Goal: Task Accomplishment & Management: Use online tool/utility

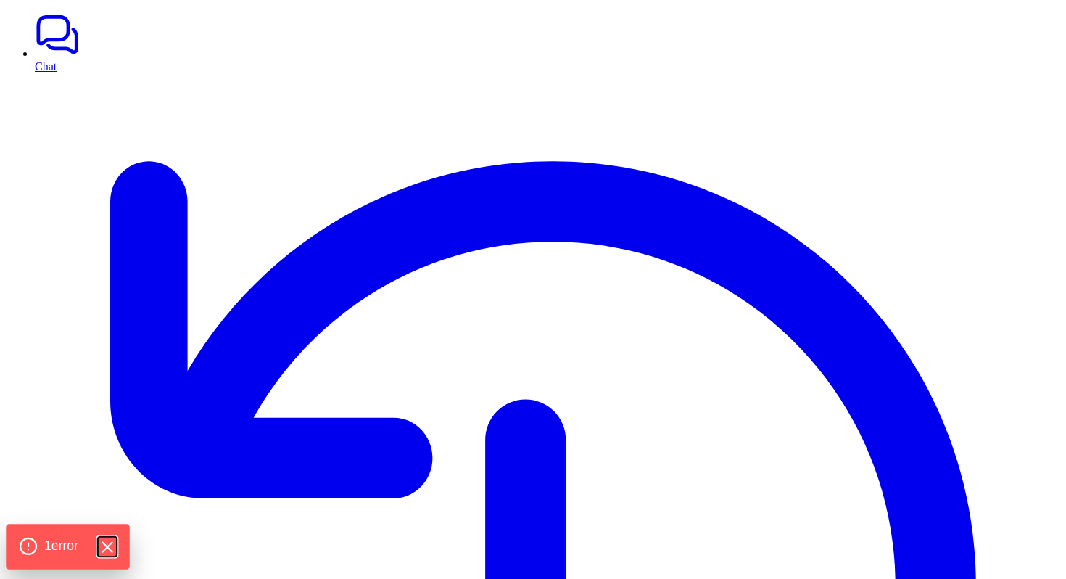
click at [107, 548] on icon "Hide Errors" at bounding box center [106, 547] width 19 height 19
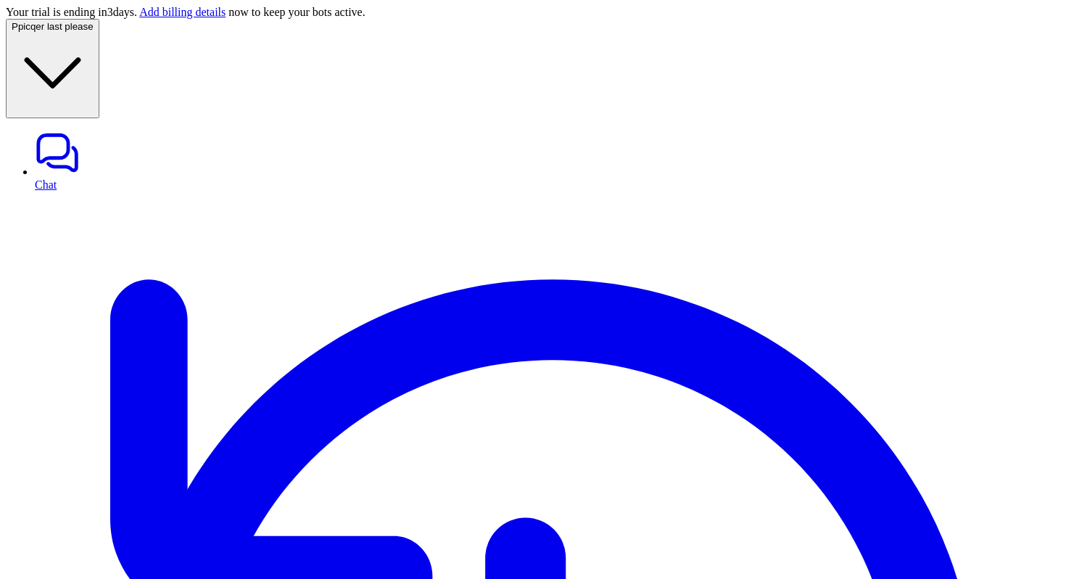
paste div
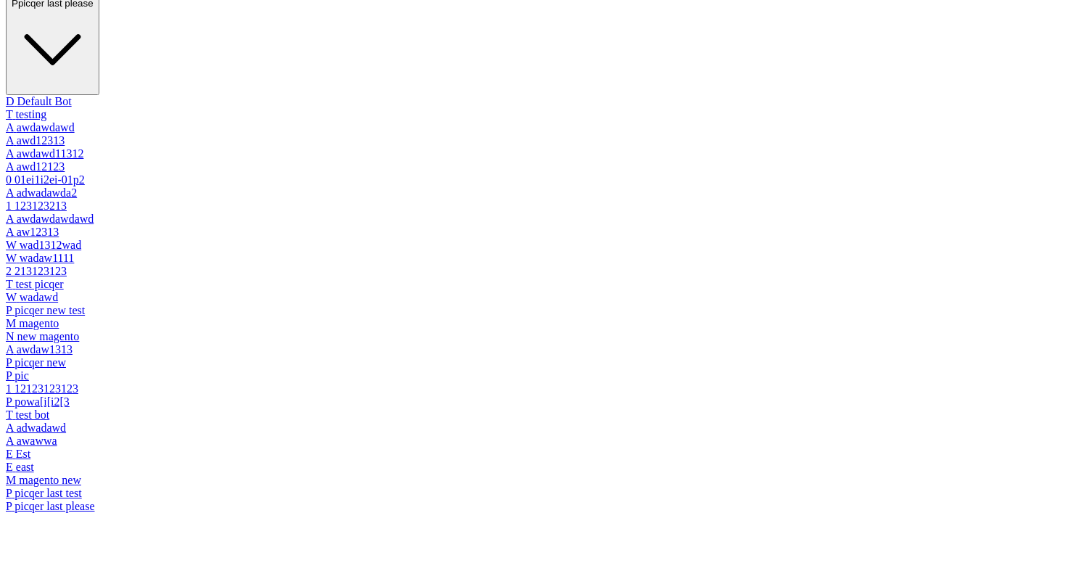
click at [94, 9] on span "picqer last please" at bounding box center [55, 3] width 75 height 11
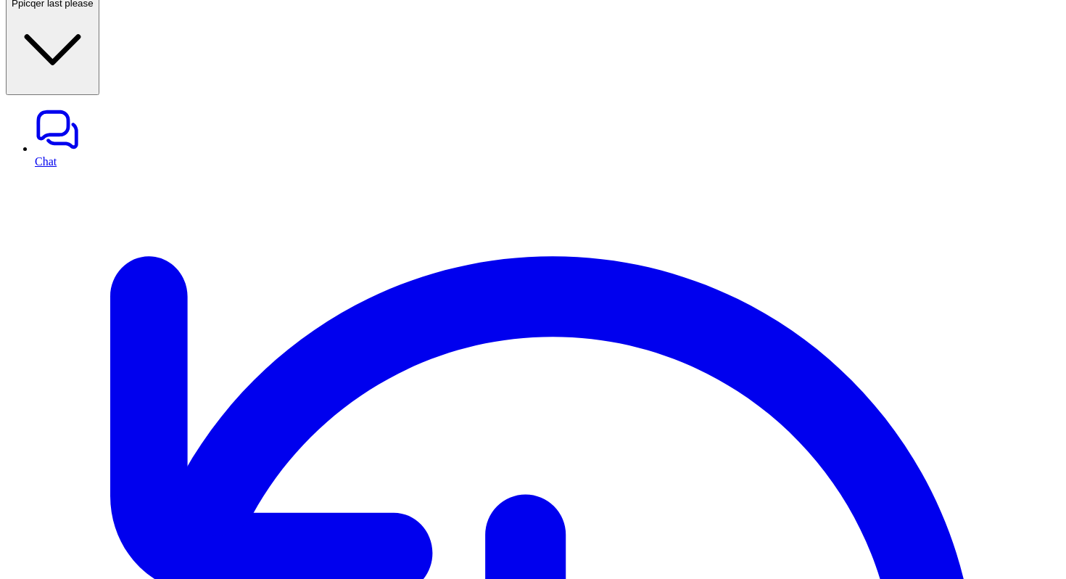
type input "**********"
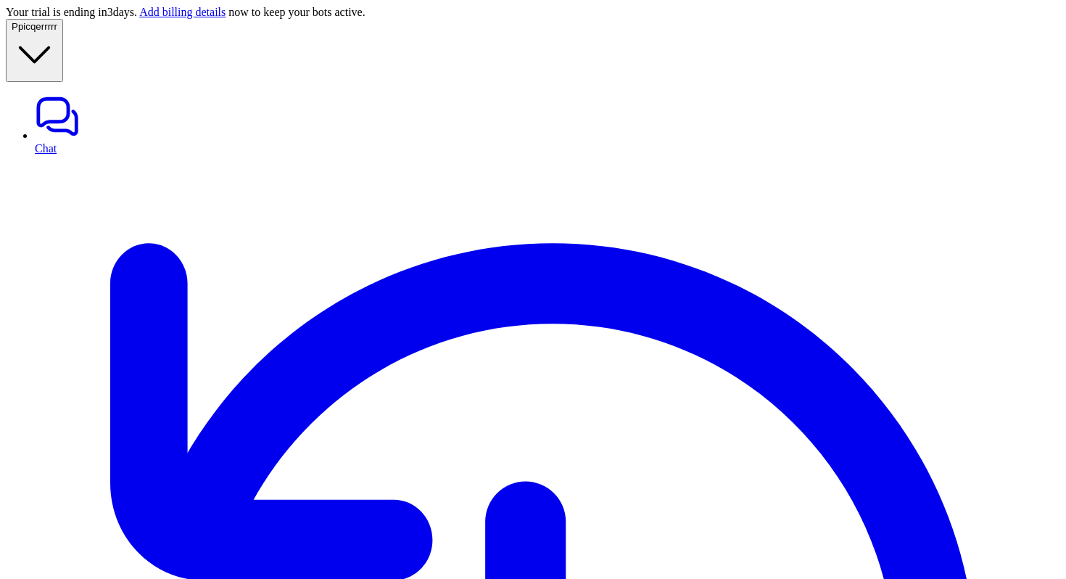
type textarea "**********"
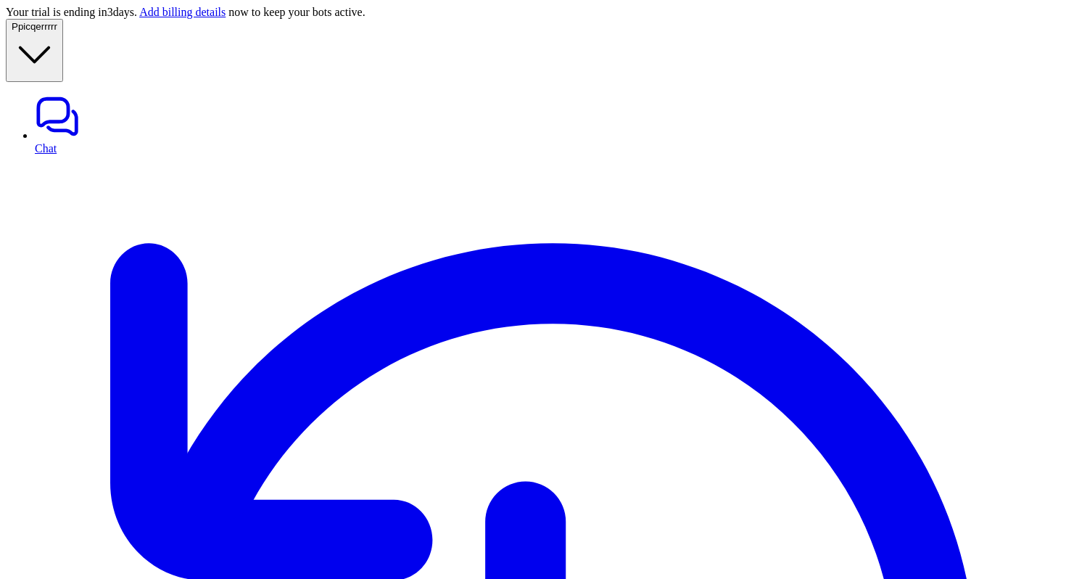
type input "**********"
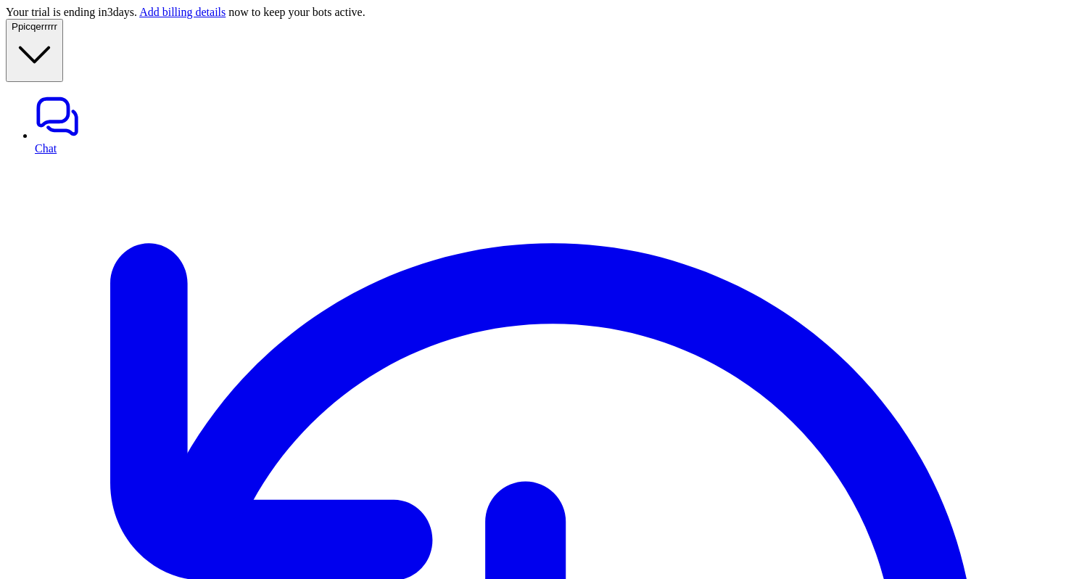
paste textarea "**********"
type textarea "**********"
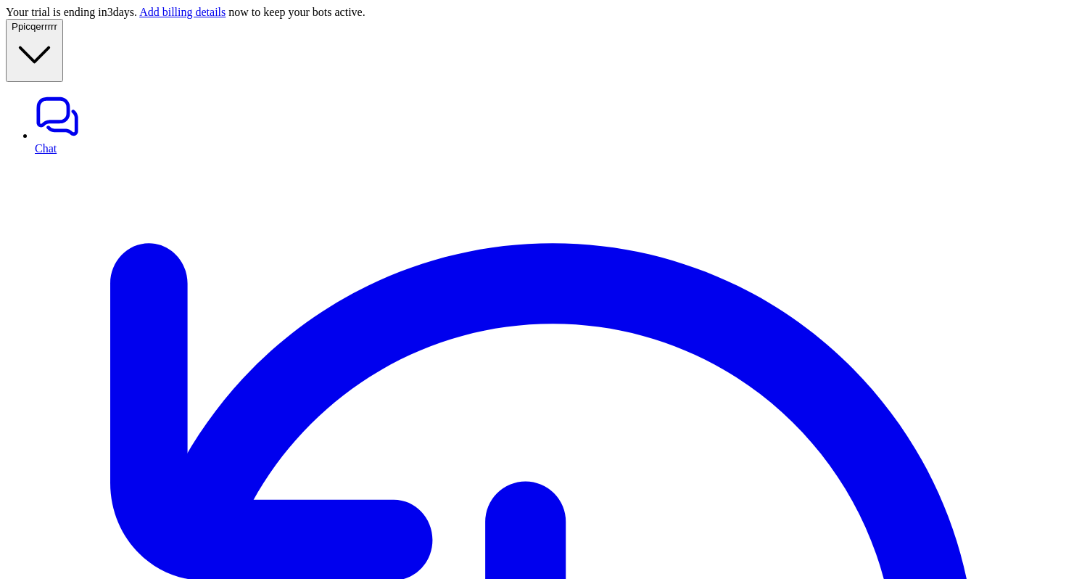
paste div
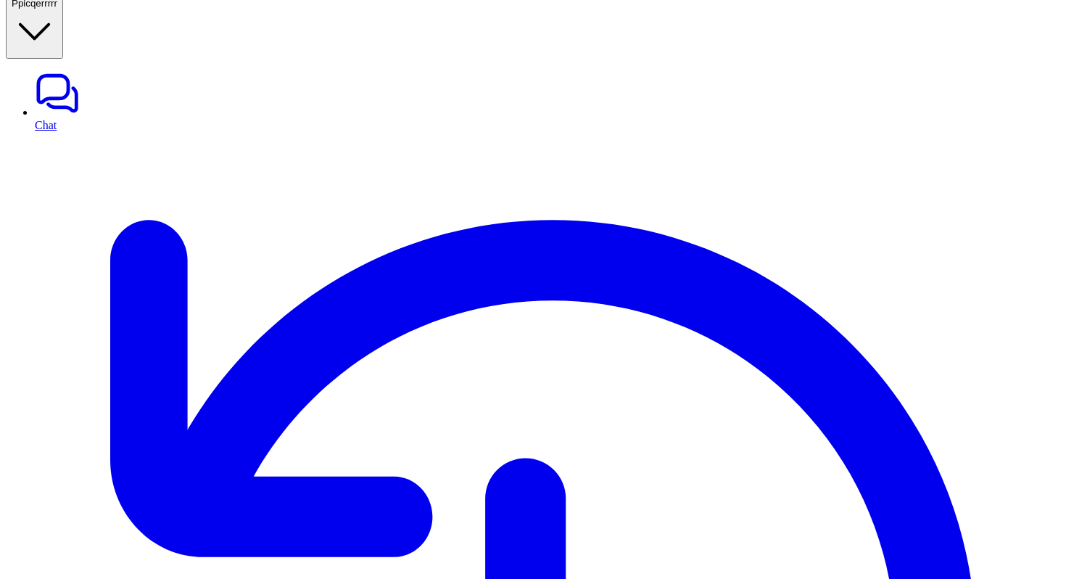
scroll to position [224, 0]
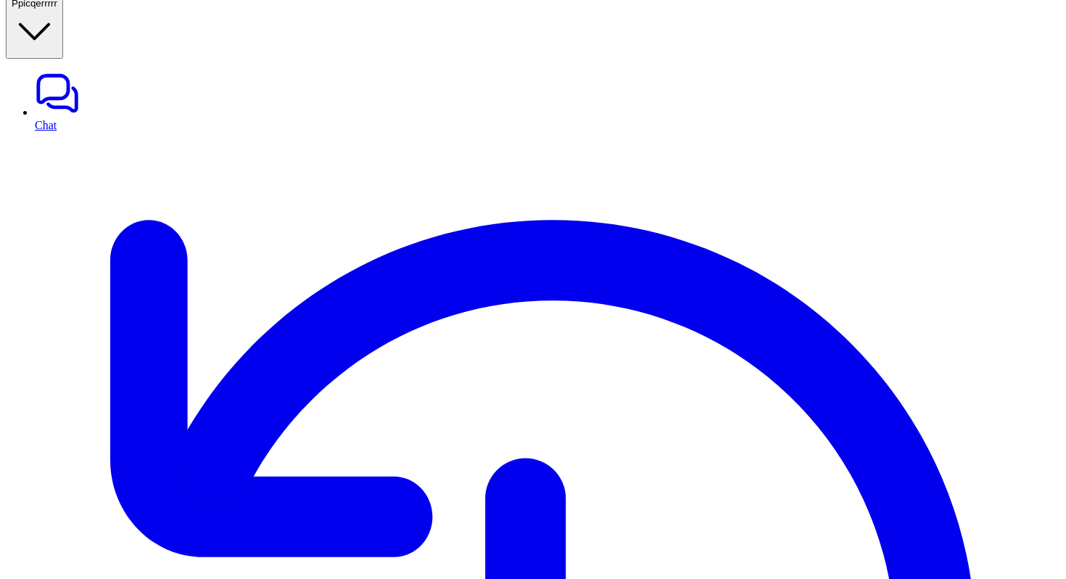
drag, startPoint x: 915, startPoint y: 278, endPoint x: 748, endPoint y: 278, distance: 167.6
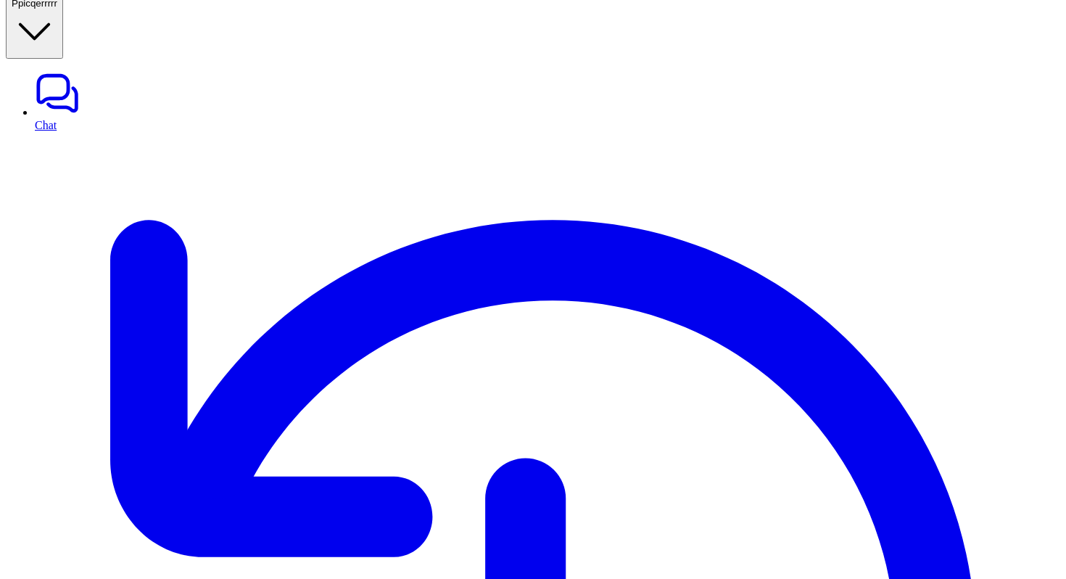
paste textarea "**********"
copy p "picqer_change_shipping_address"
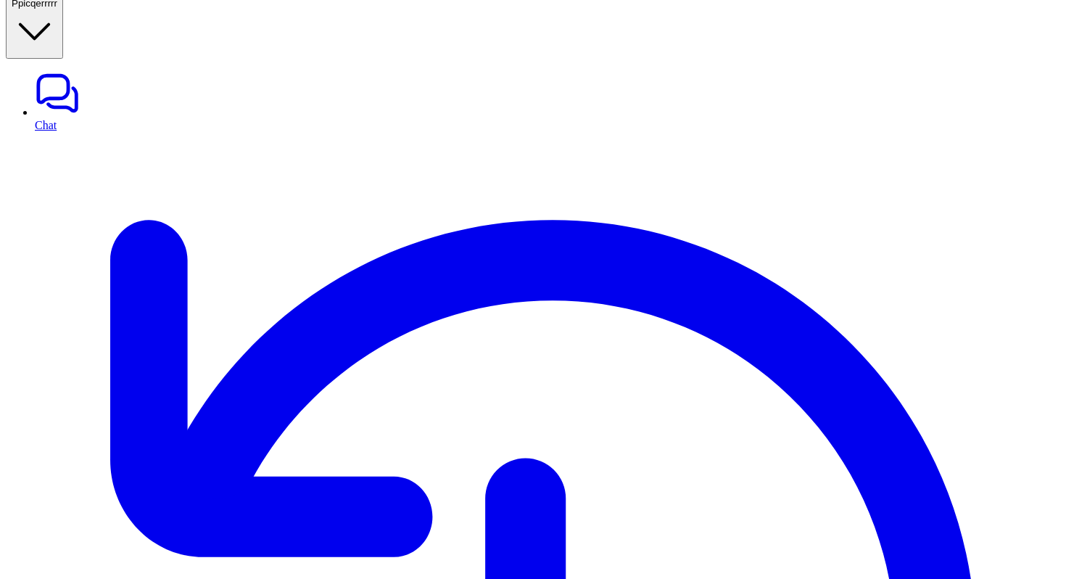
paste textarea "**********"
type textarea "**********"
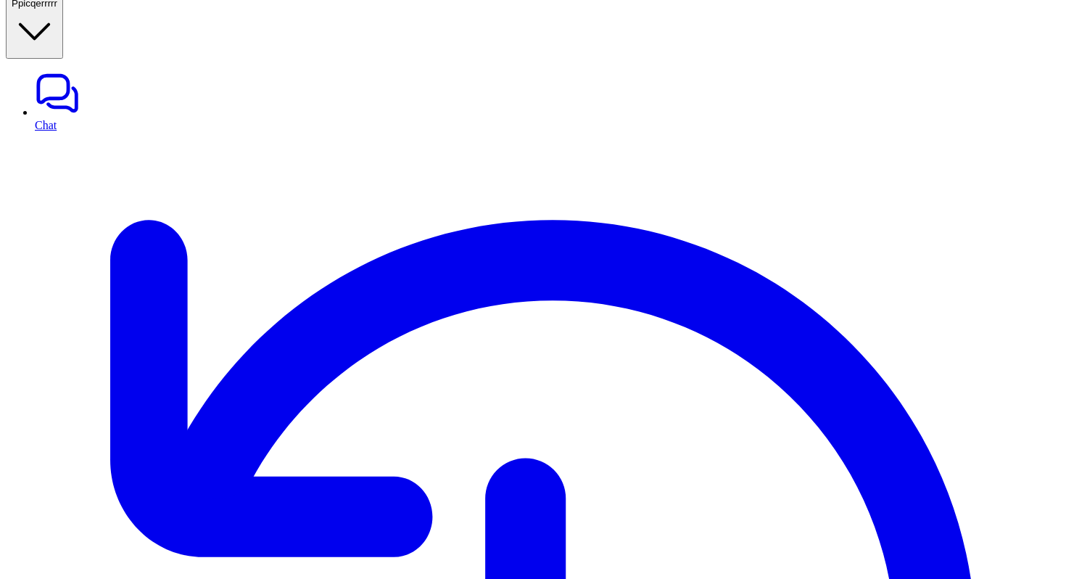
scroll to position [709, 0]
drag, startPoint x: 672, startPoint y: 289, endPoint x: 520, endPoint y: 292, distance: 151.6
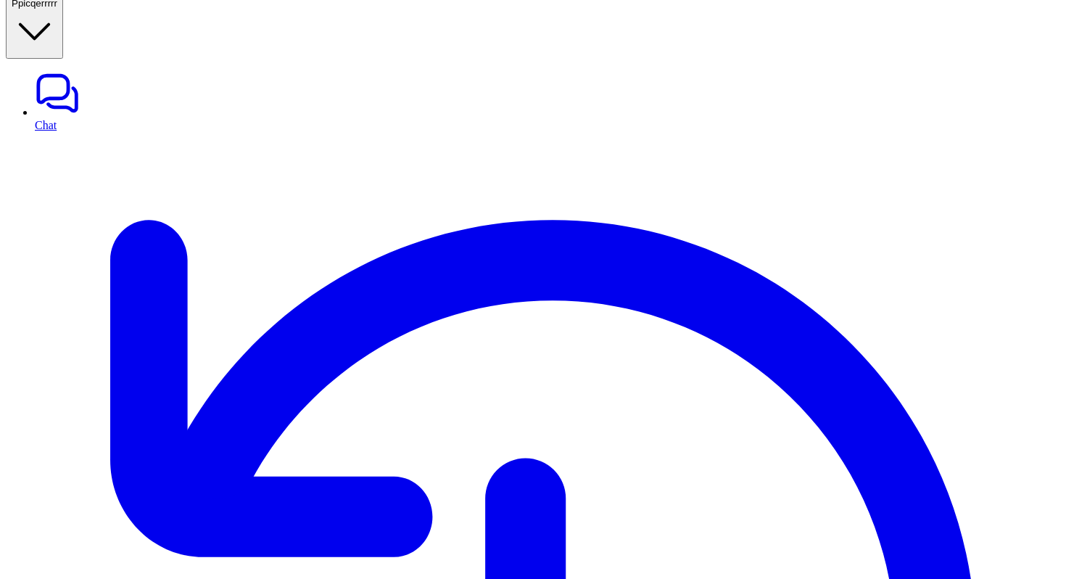
copy p "Recipient name: Alex Johnson"
drag, startPoint x: 627, startPoint y: 490, endPoint x: 689, endPoint y: 486, distance: 61.8
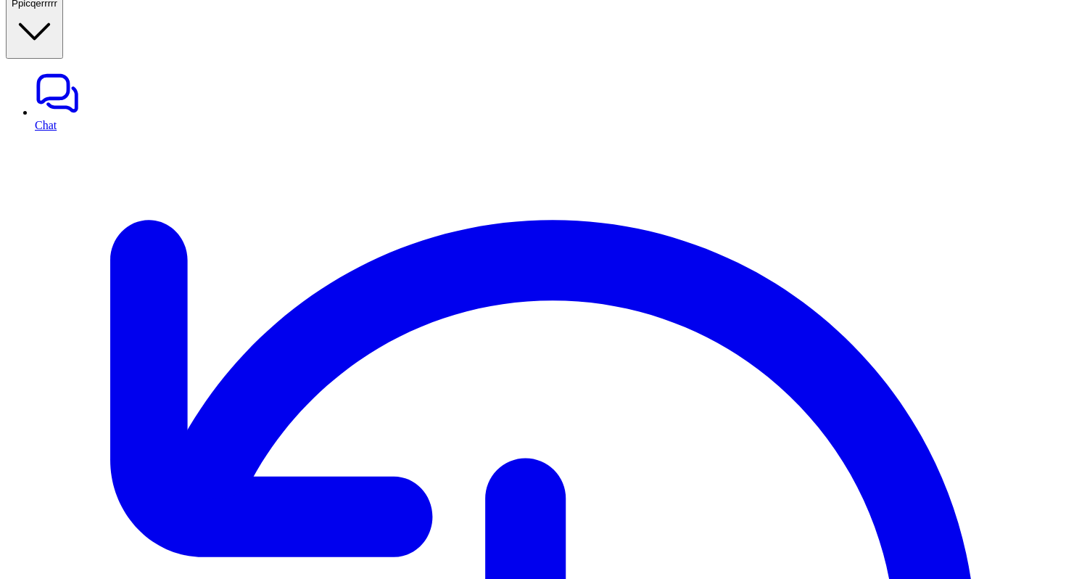
scroll to position [921, 0]
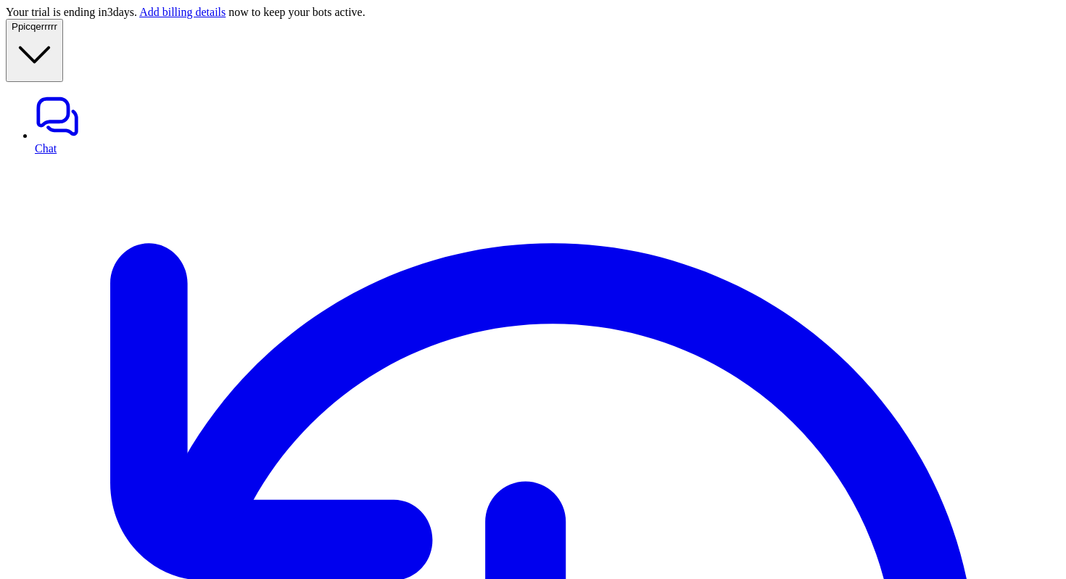
copy div "can you track order with id O2025-1002 P"
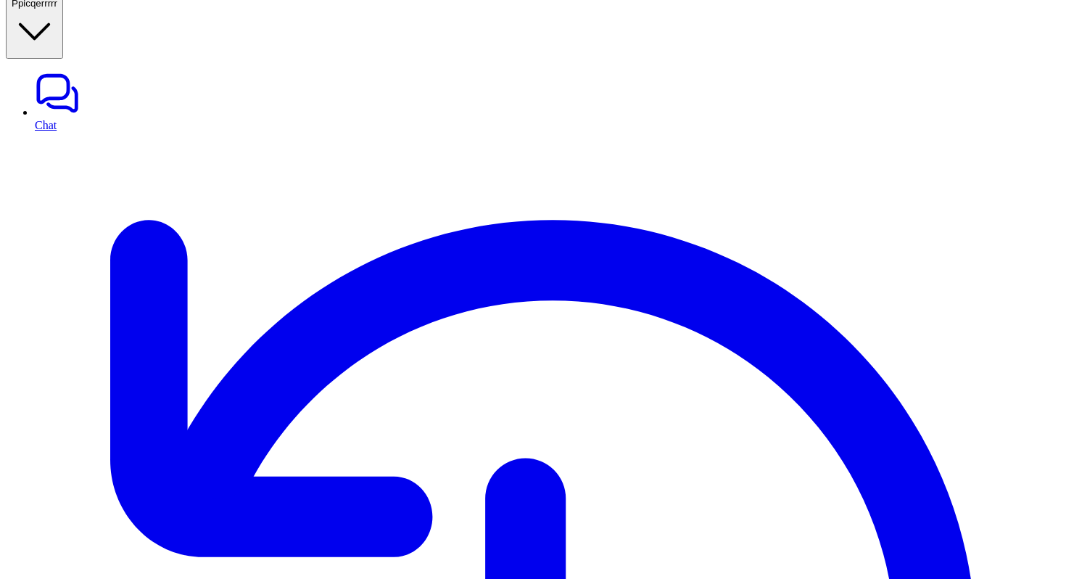
scroll to position [1162, 0]
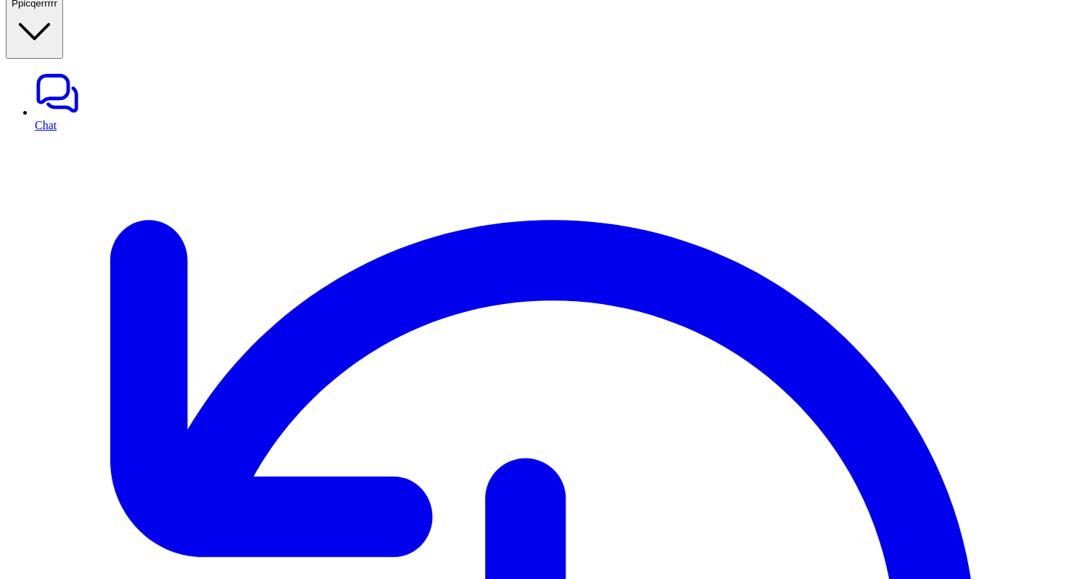
copy div "can you change the shipping address for id O2025-1003 P"
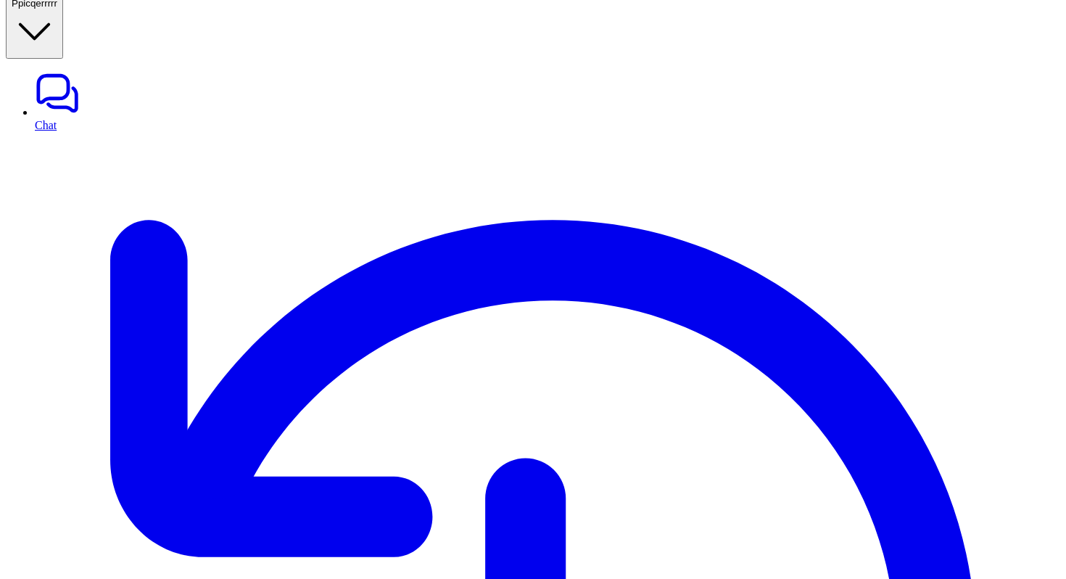
drag, startPoint x: 520, startPoint y: 96, endPoint x: 672, endPoint y: 199, distance: 183.9
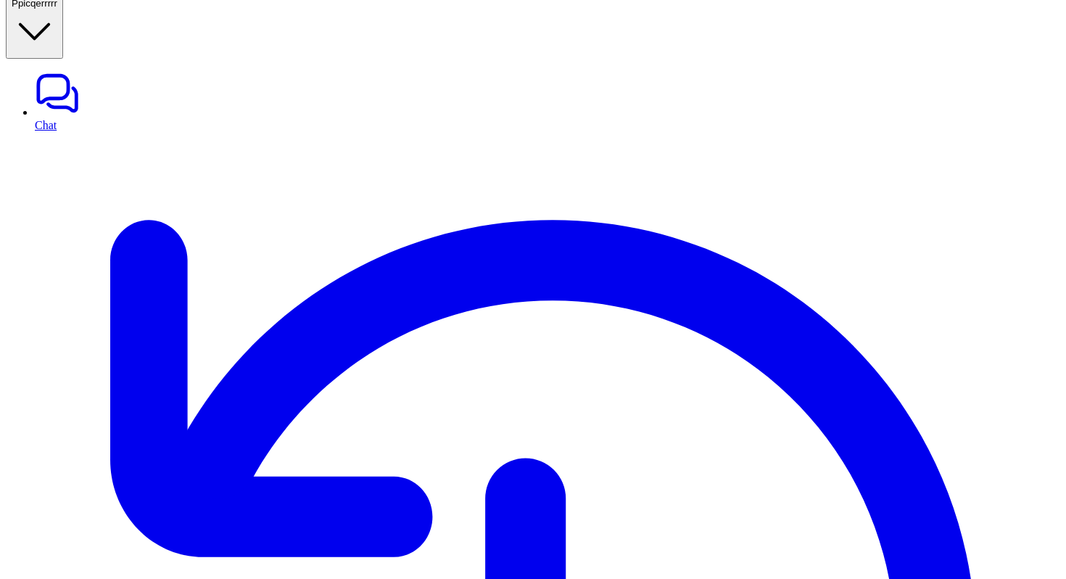
copy span "Street address: 742 Evergreen Terrace City: Springfield State/Region: Illinois …"
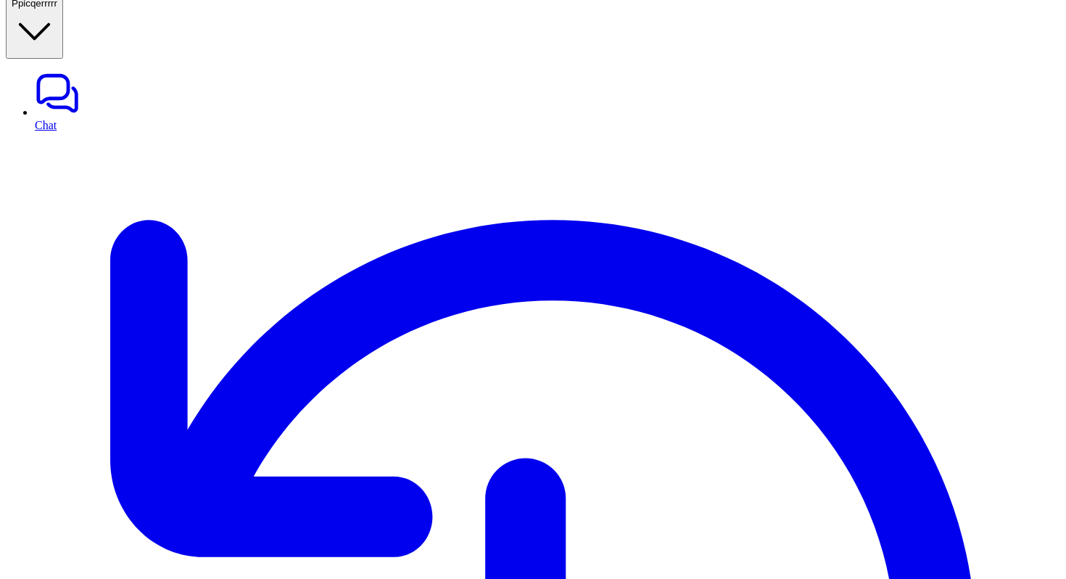
scroll to position [1445, 0]
copy body "Your trial is ending in 3 days. Add billing details now to keep your bots activ…"
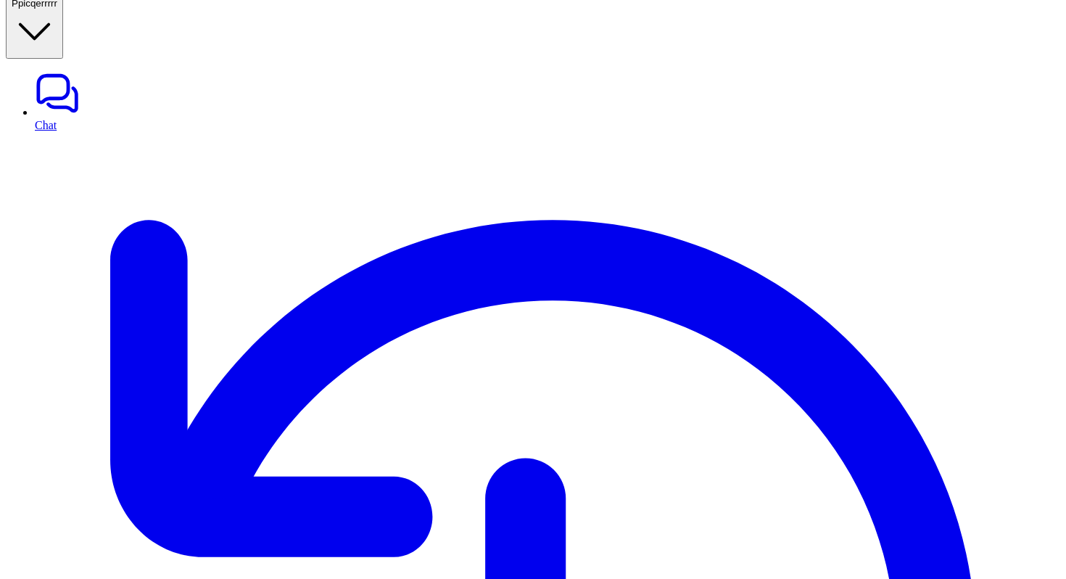
copy div "can you track order with id O2025-1003 P"
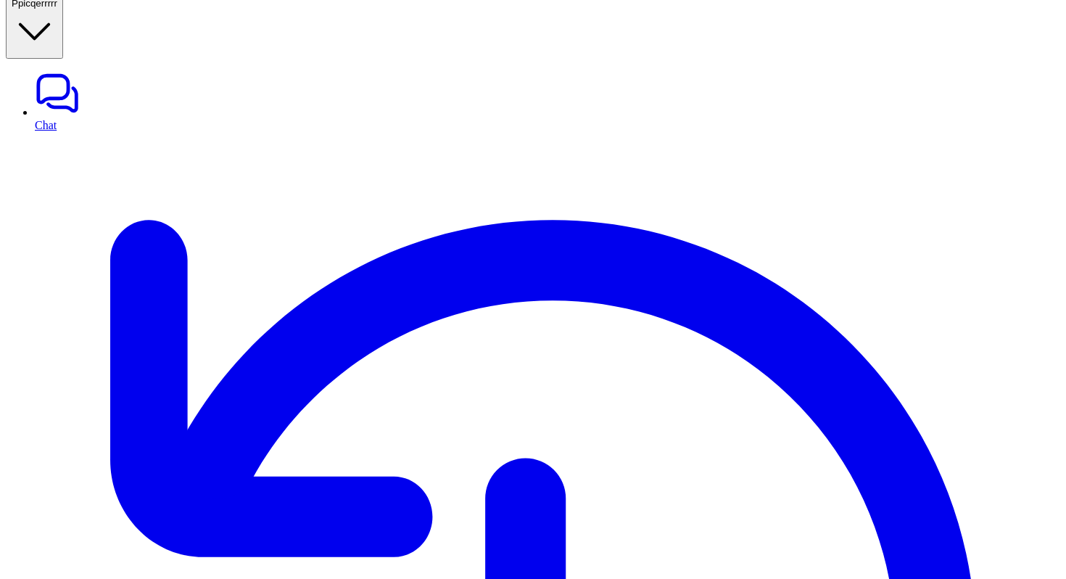
copy div "can you change the shipping address for id O2025-1003 P"
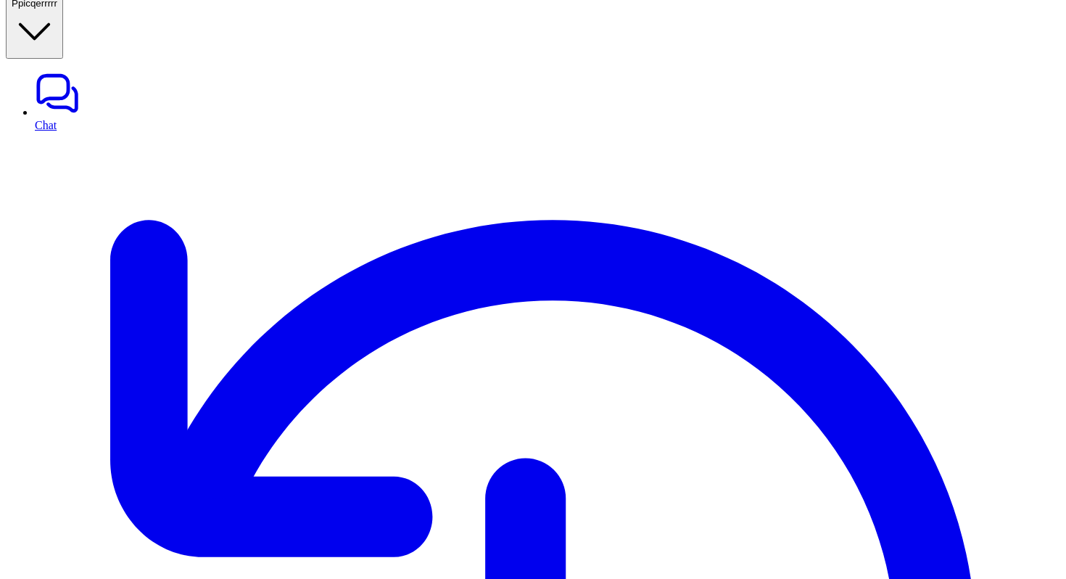
copy div "can you track order with id O2025-1003 P"
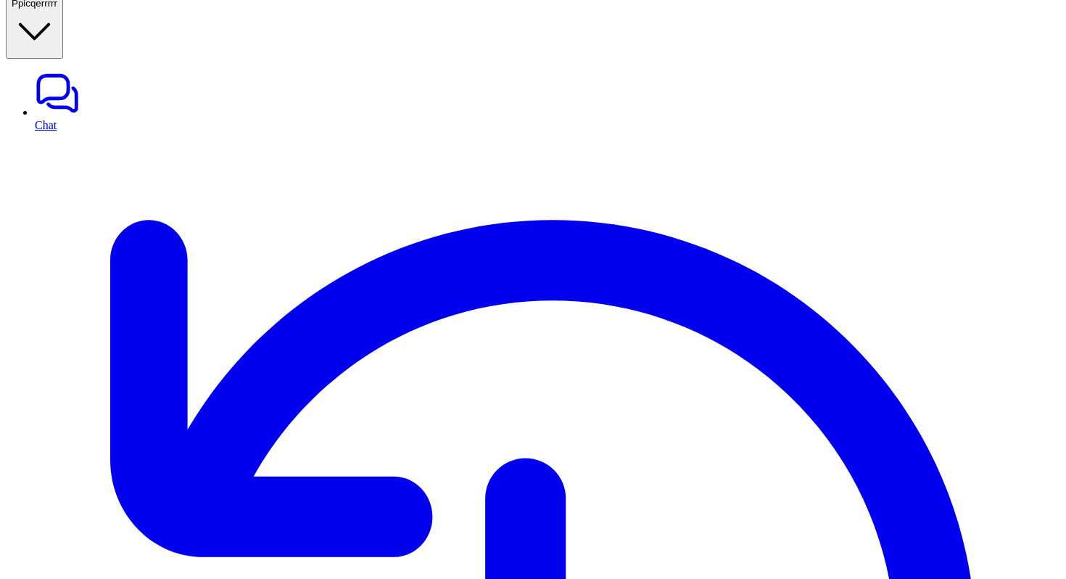
scroll to position [2237, 0]
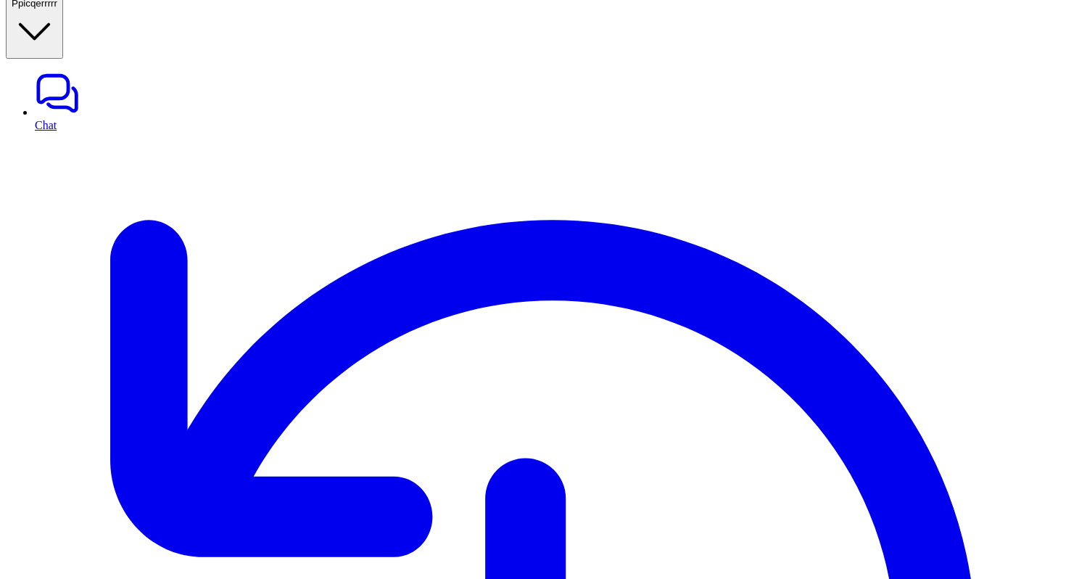
scroll to position [2221, 0]
drag, startPoint x: 294, startPoint y: 70, endPoint x: 446, endPoint y: 231, distance: 222.2
copy span "can you change the shipping address for id O2025-1003 Delivery Name: Jonathan S…"
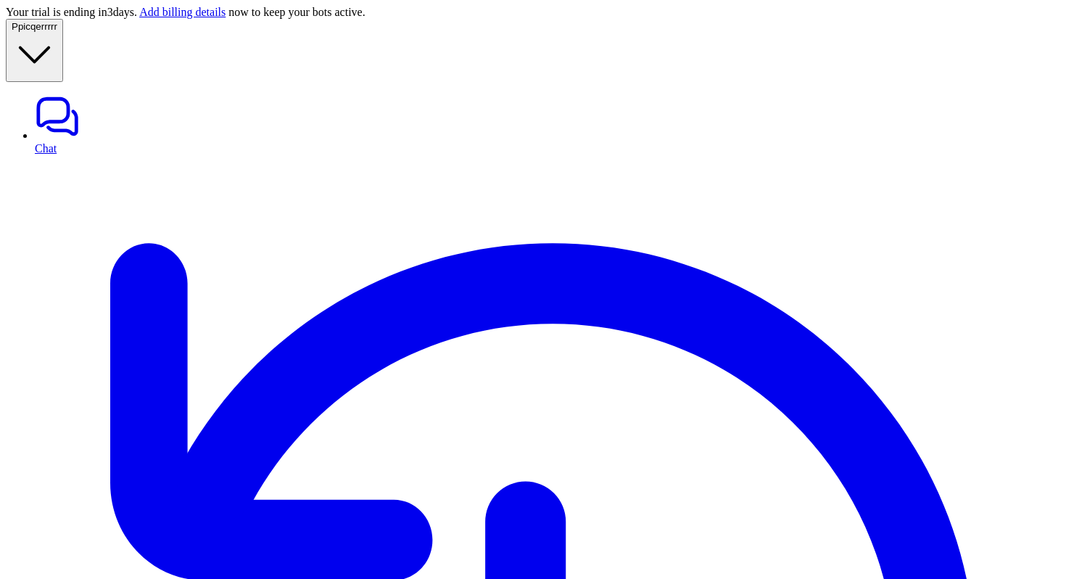
scroll to position [2267, 0]
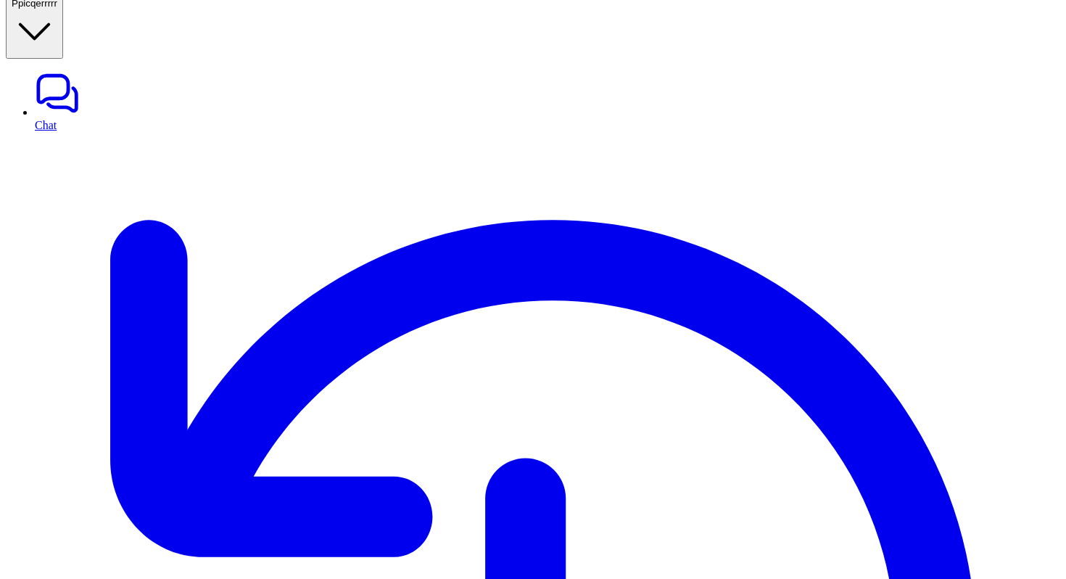
scroll to position [2637, 0]
drag, startPoint x: 290, startPoint y: 124, endPoint x: 440, endPoint y: 285, distance: 220.2
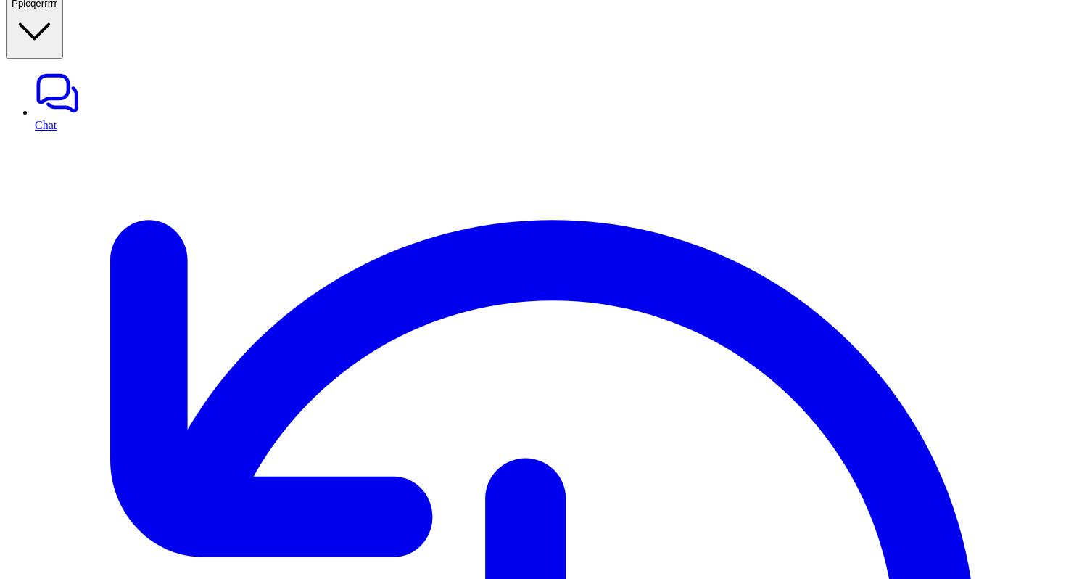
drag, startPoint x: 440, startPoint y: 285, endPoint x: 293, endPoint y: 131, distance: 213.4
drag, startPoint x: 395, startPoint y: 506, endPoint x: 376, endPoint y: 400, distance: 107.7
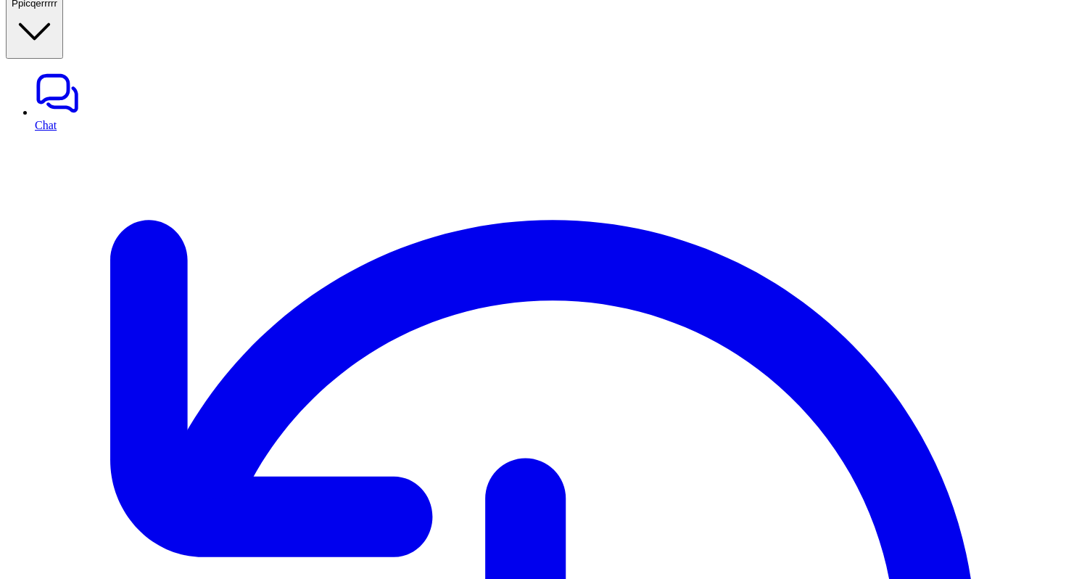
drag, startPoint x: 293, startPoint y: 253, endPoint x: 556, endPoint y: 249, distance: 263.4
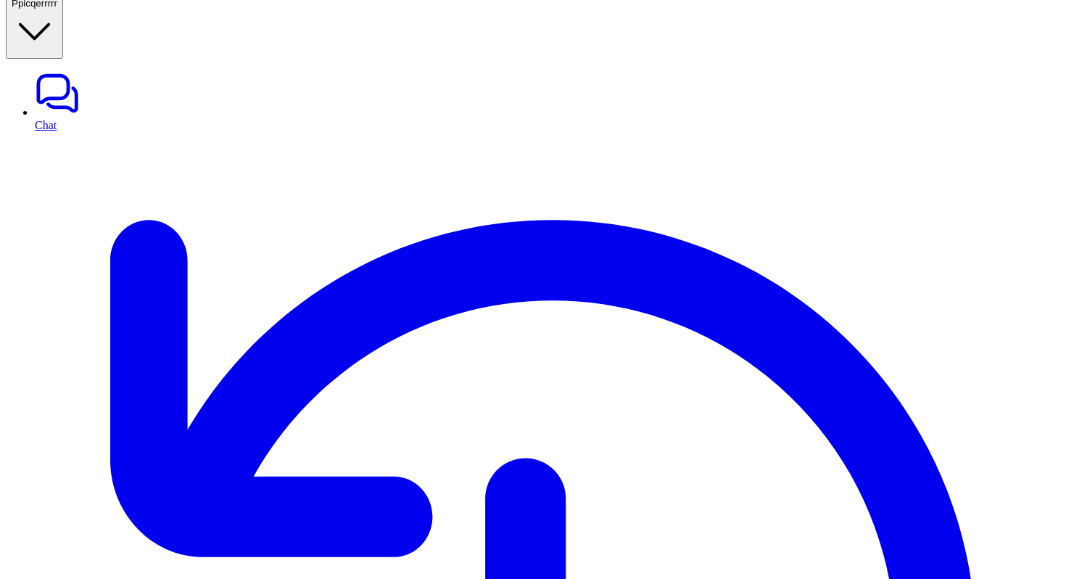
drag, startPoint x: 435, startPoint y: 300, endPoint x: 285, endPoint y: 153, distance: 210.3
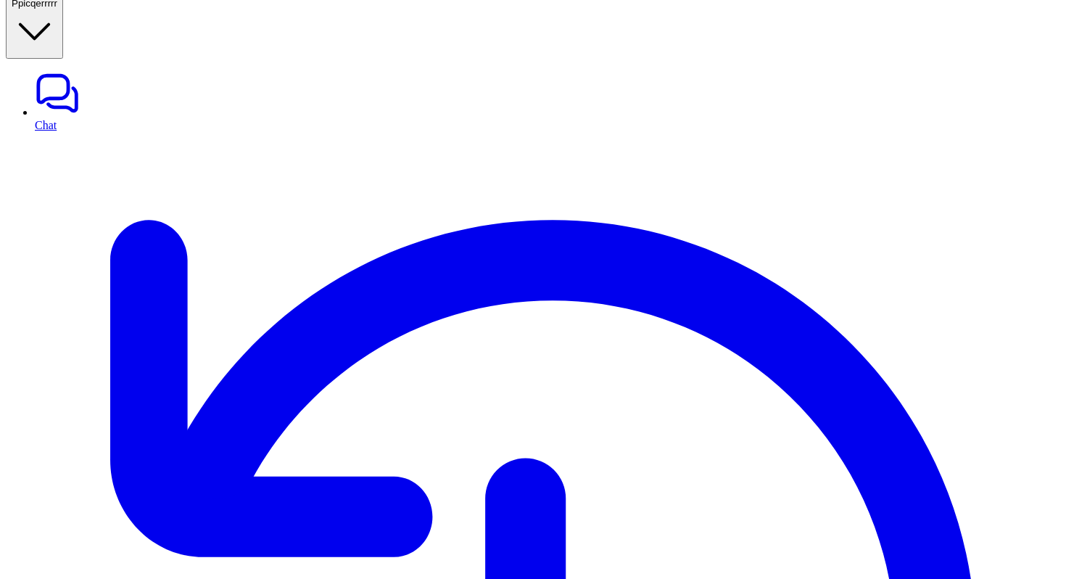
drag, startPoint x: 292, startPoint y: 128, endPoint x: 442, endPoint y: 292, distance: 222.3
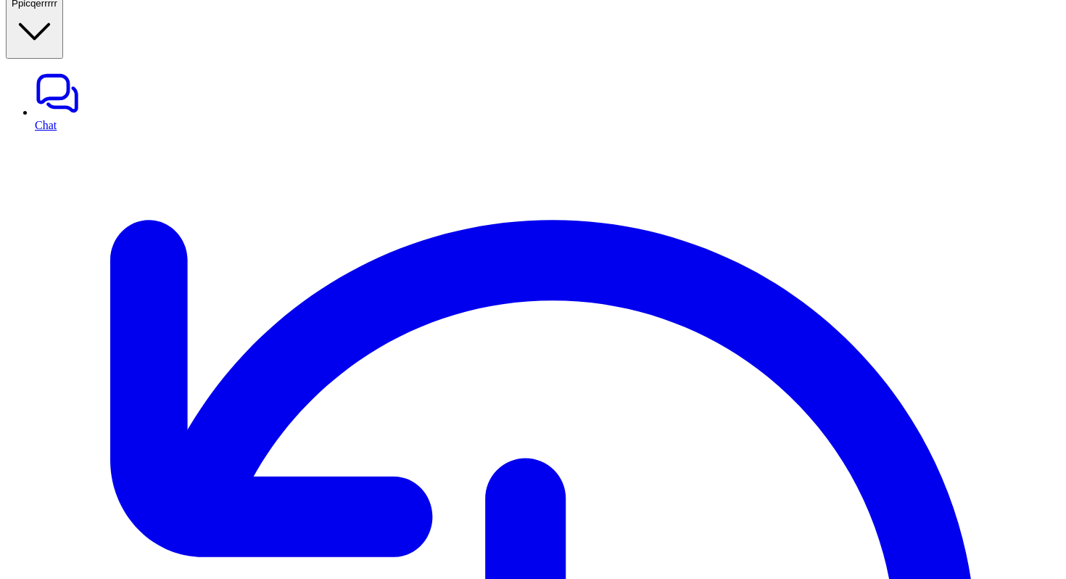
scroll to position [3940, 0]
click at [57, 44] on icon "button" at bounding box center [35, 32] width 46 height 46
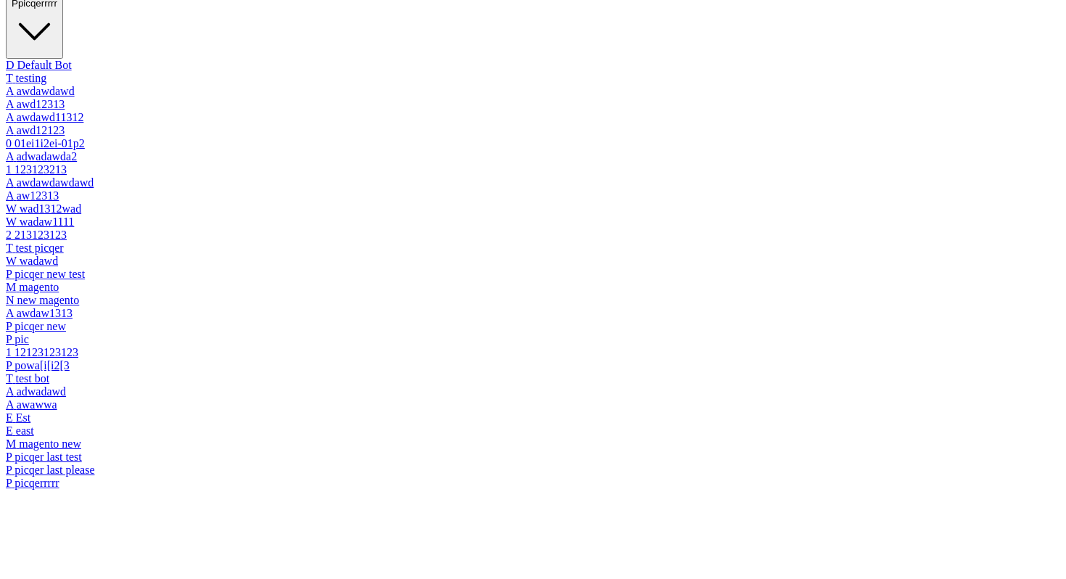
click at [57, 44] on icon "button" at bounding box center [35, 32] width 46 height 46
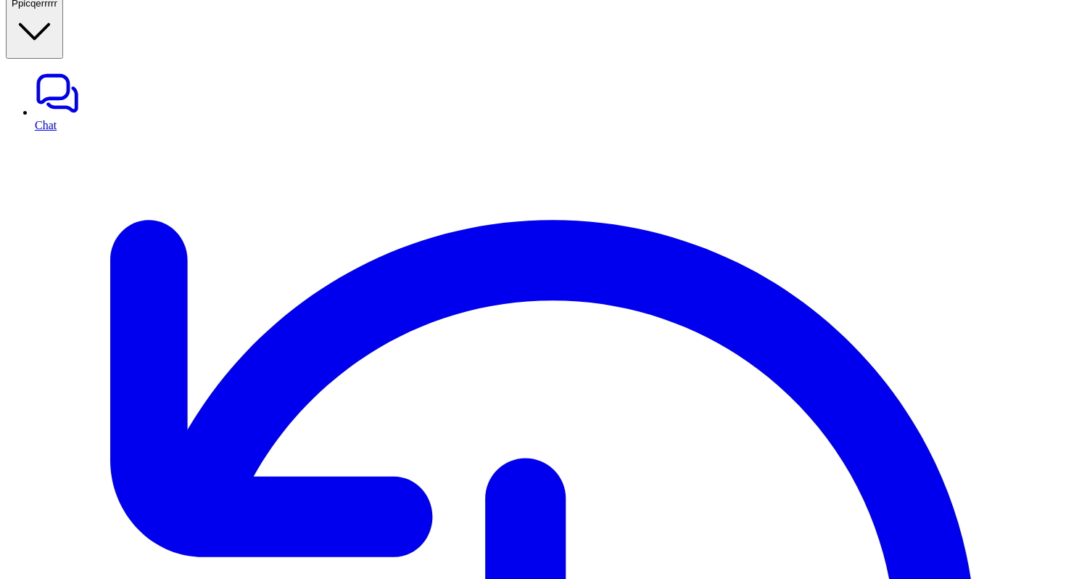
click at [65, 84] on link "Chat" at bounding box center [548, 100] width 1026 height 61
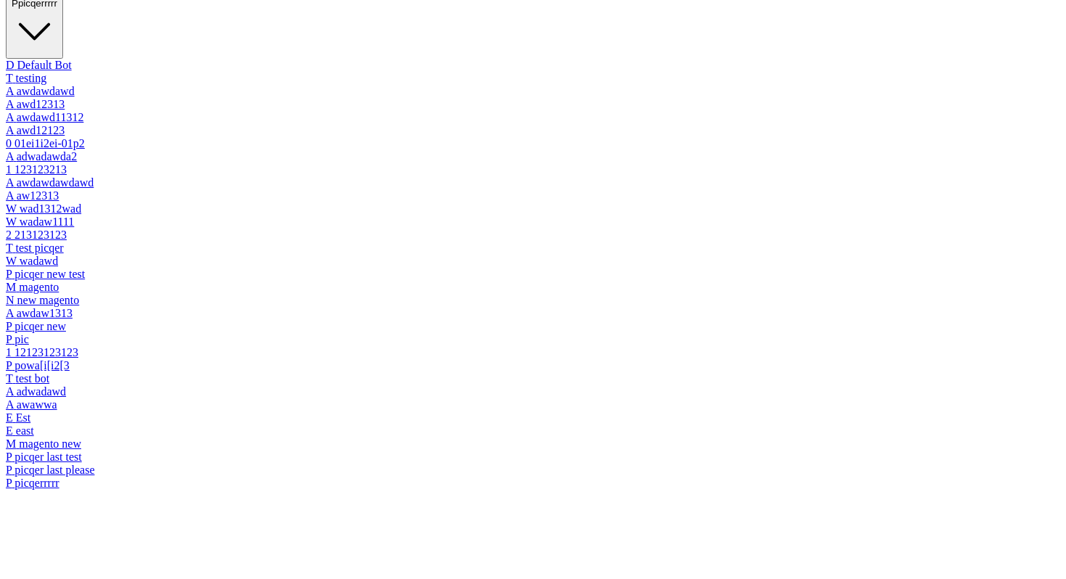
click at [57, 9] on span "picqerrrrr" at bounding box center [37, 3] width 39 height 11
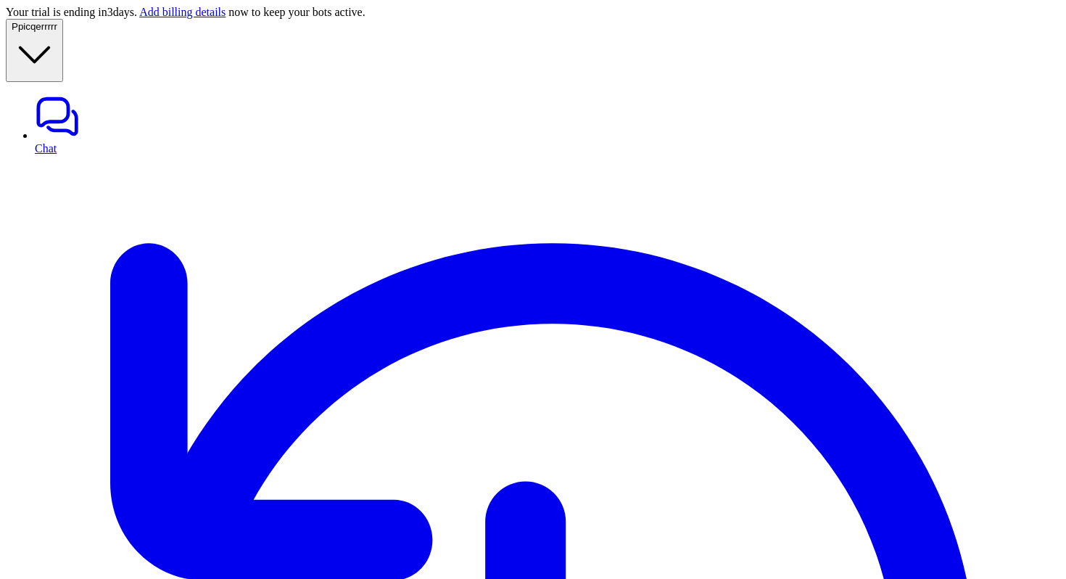
scroll to position [23, 0]
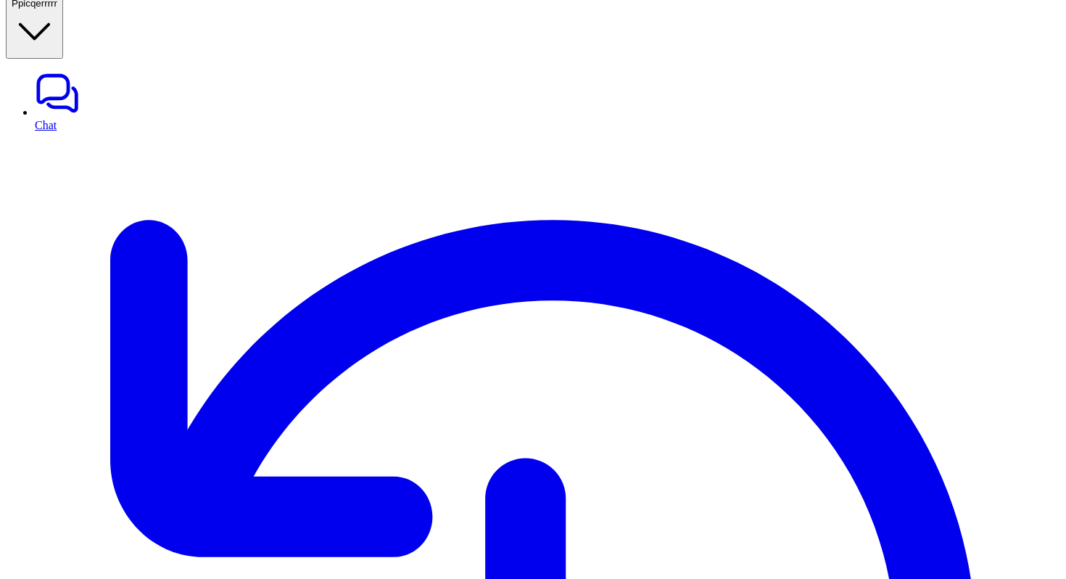
click at [63, 44] on button "P picqerrrrr" at bounding box center [34, 27] width 57 height 63
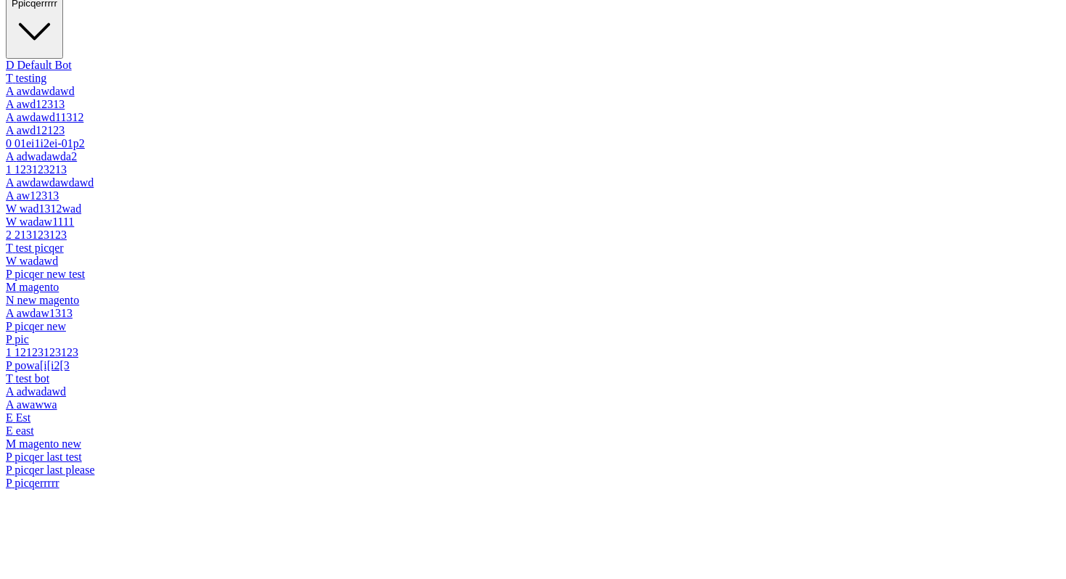
scroll to position [446, 0]
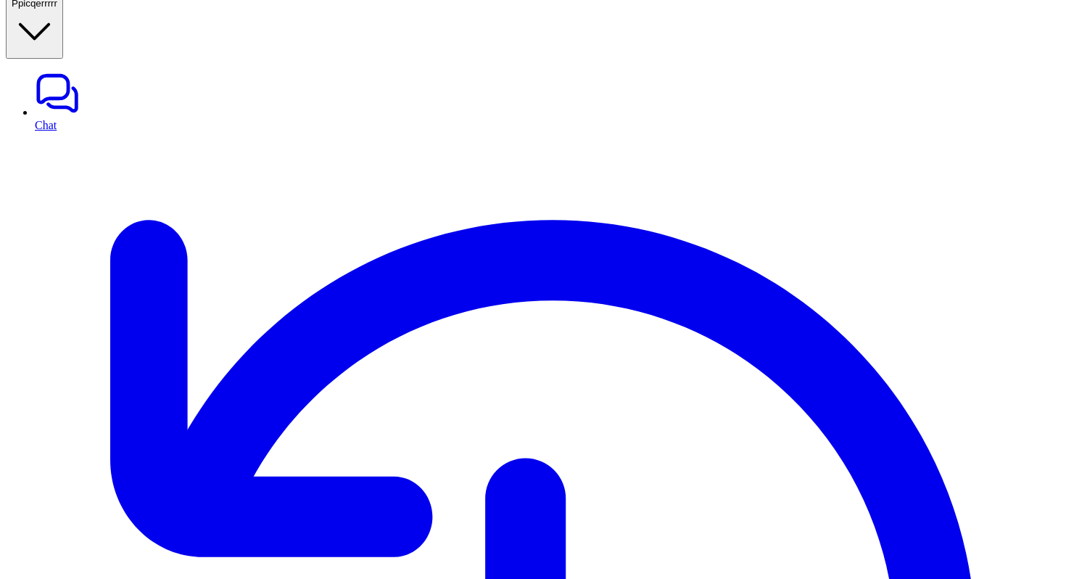
scroll to position [4218, 0]
type input "*******"
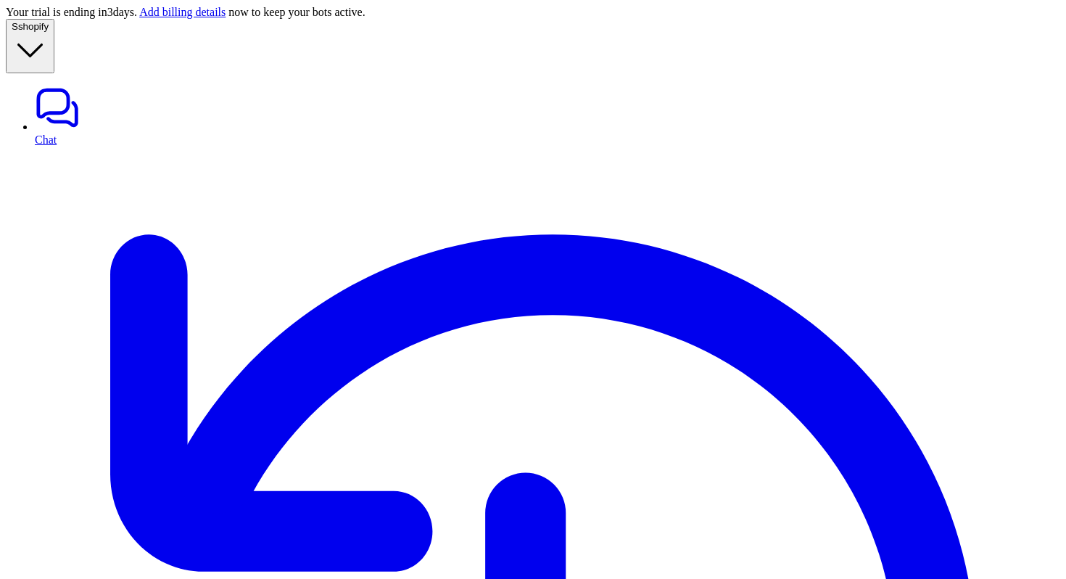
type textarea "**********"
